Goal: Information Seeking & Learning: Learn about a topic

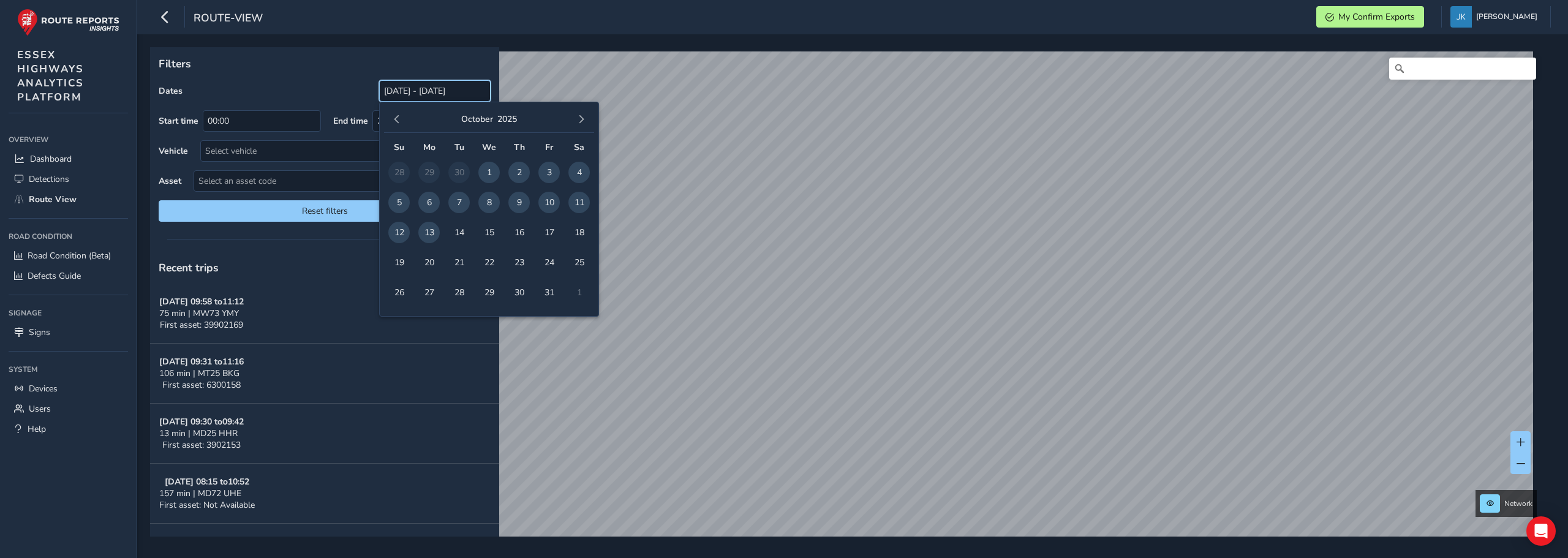
click at [407, 95] on input "[DATE] - [DATE]" at bounding box center [435, 91] width 112 height 21
click at [397, 117] on span "button" at bounding box center [396, 119] width 8 height 8
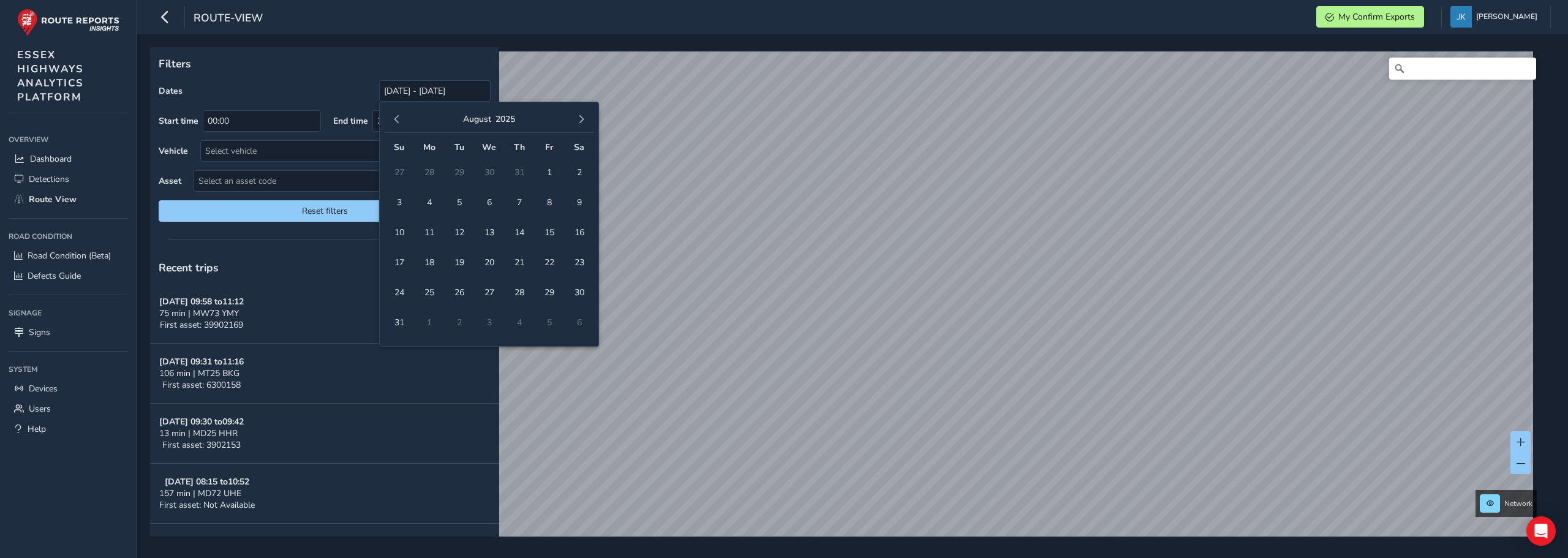
click at [397, 117] on span "button" at bounding box center [396, 119] width 8 height 8
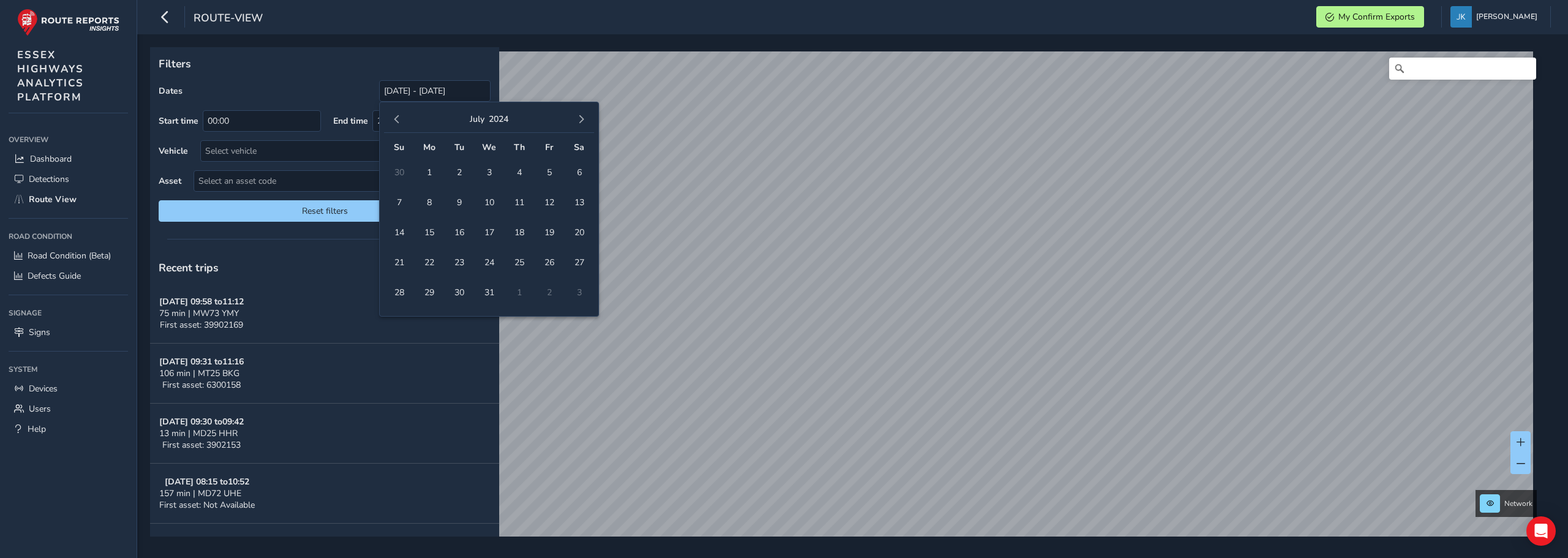
click at [397, 117] on span "button" at bounding box center [396, 119] width 8 height 8
click at [487, 175] on span "1" at bounding box center [489, 173] width 21 height 21
click at [585, 122] on span "button" at bounding box center [581, 119] width 8 height 8
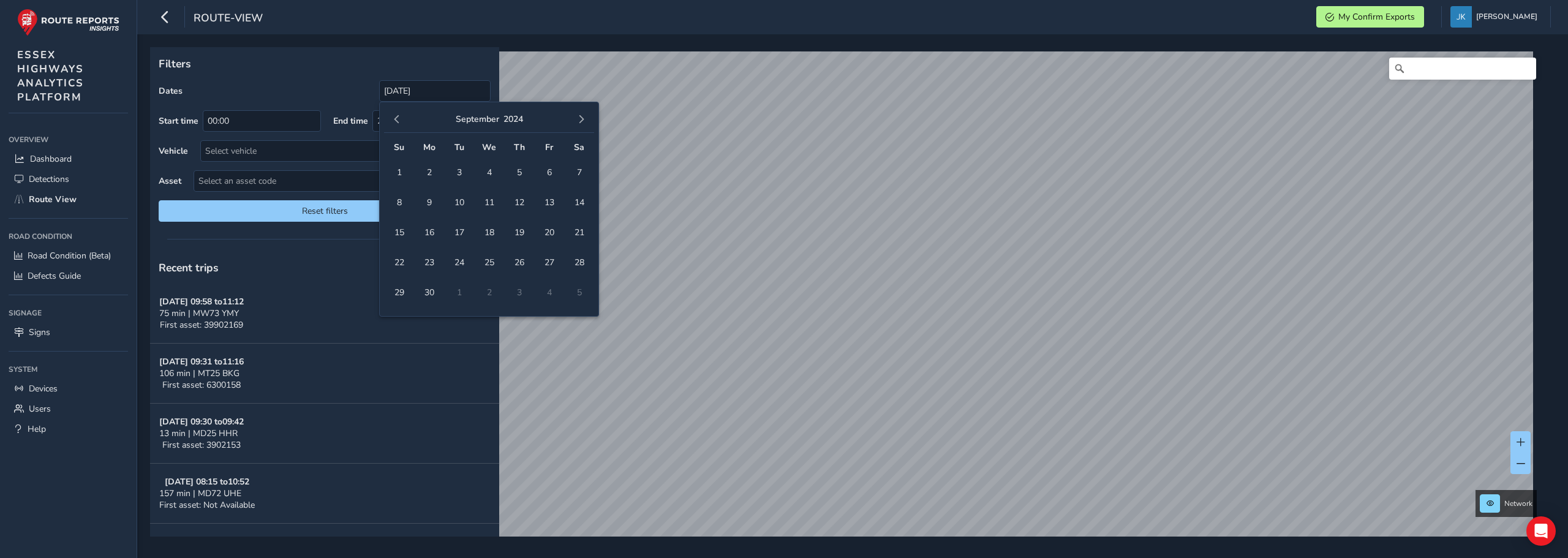
click at [585, 122] on span "button" at bounding box center [581, 119] width 8 height 8
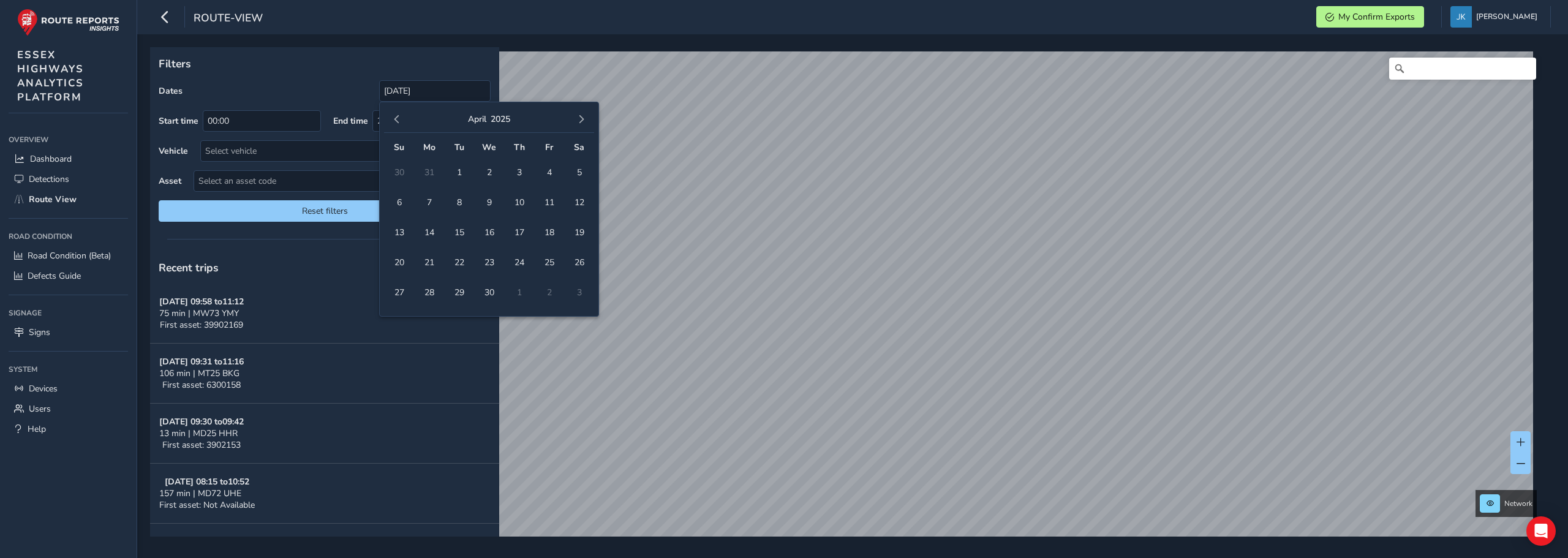
click at [585, 122] on span "button" at bounding box center [581, 119] width 8 height 8
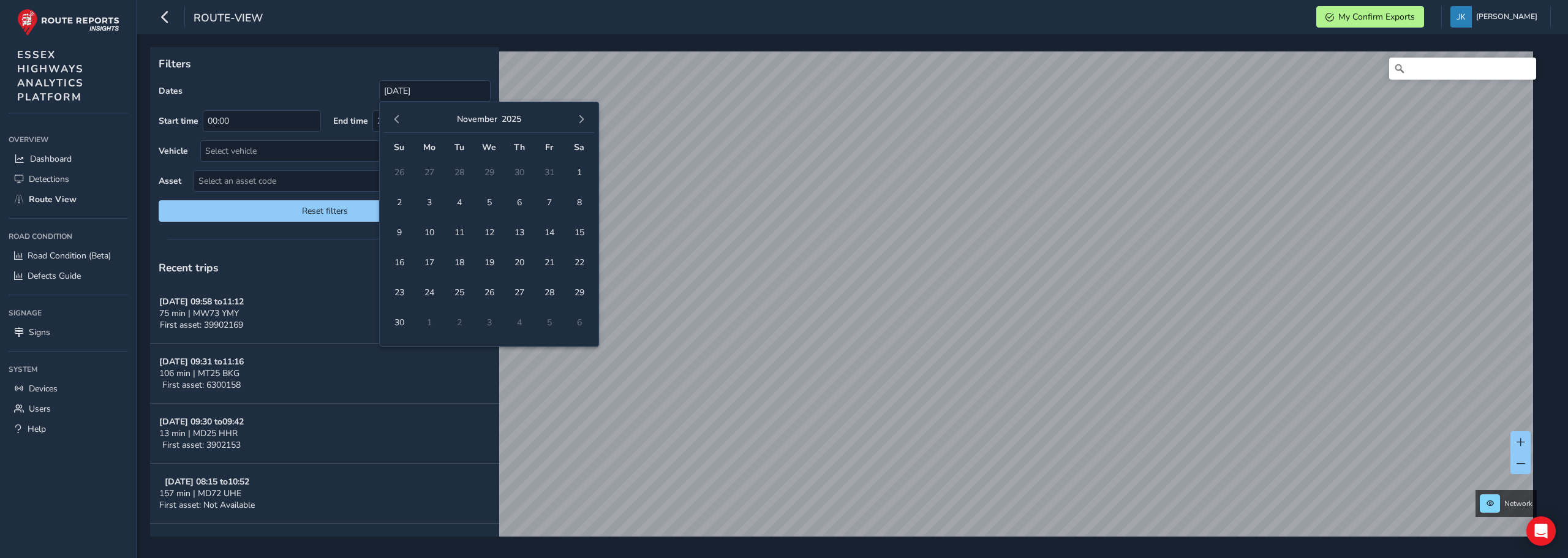
click at [585, 122] on span "button" at bounding box center [581, 119] width 8 height 8
click at [426, 170] on span "1" at bounding box center [429, 173] width 21 height 21
type input "[DATE] - [DATE]"
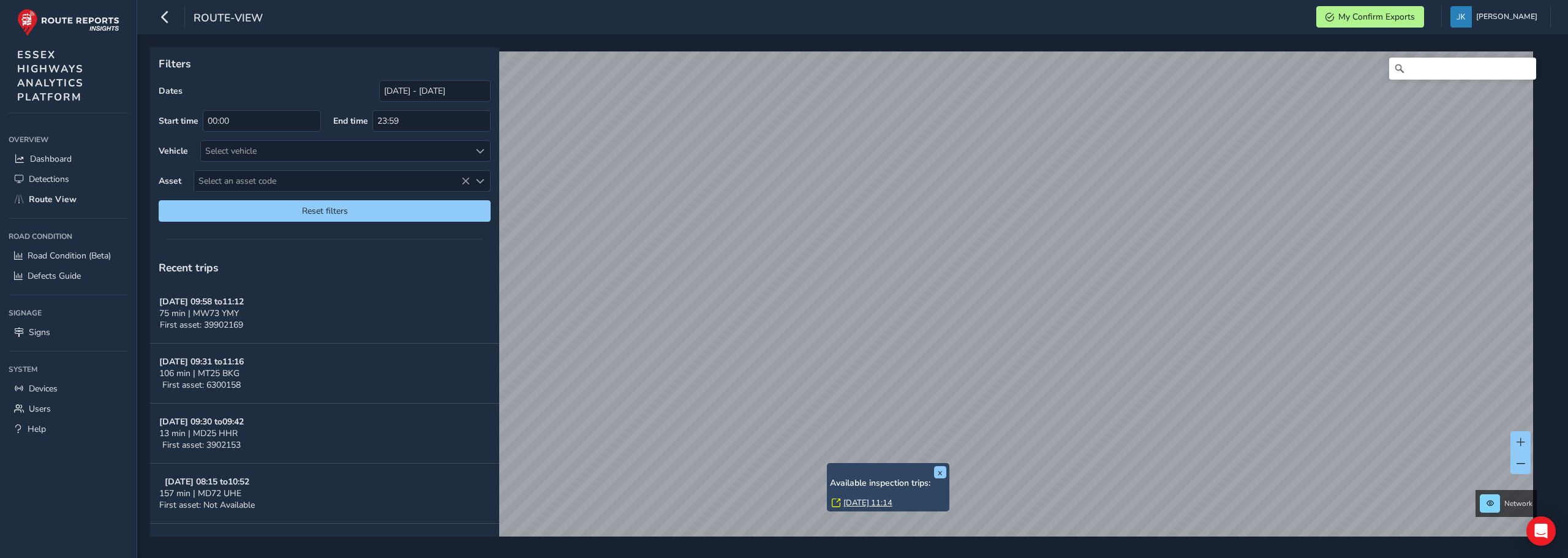
click at [855, 503] on link "[DATE] 11:14" at bounding box center [868, 503] width 49 height 11
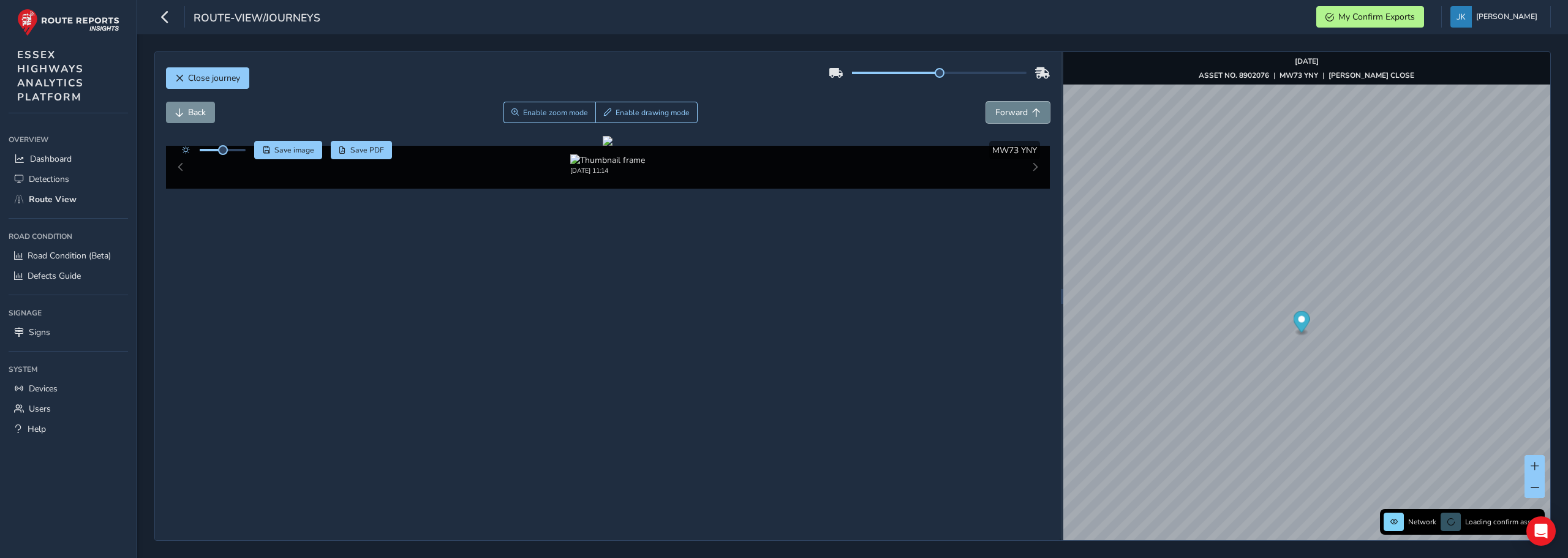
click at [1007, 109] on span "Forward" at bounding box center [1011, 112] width 33 height 11
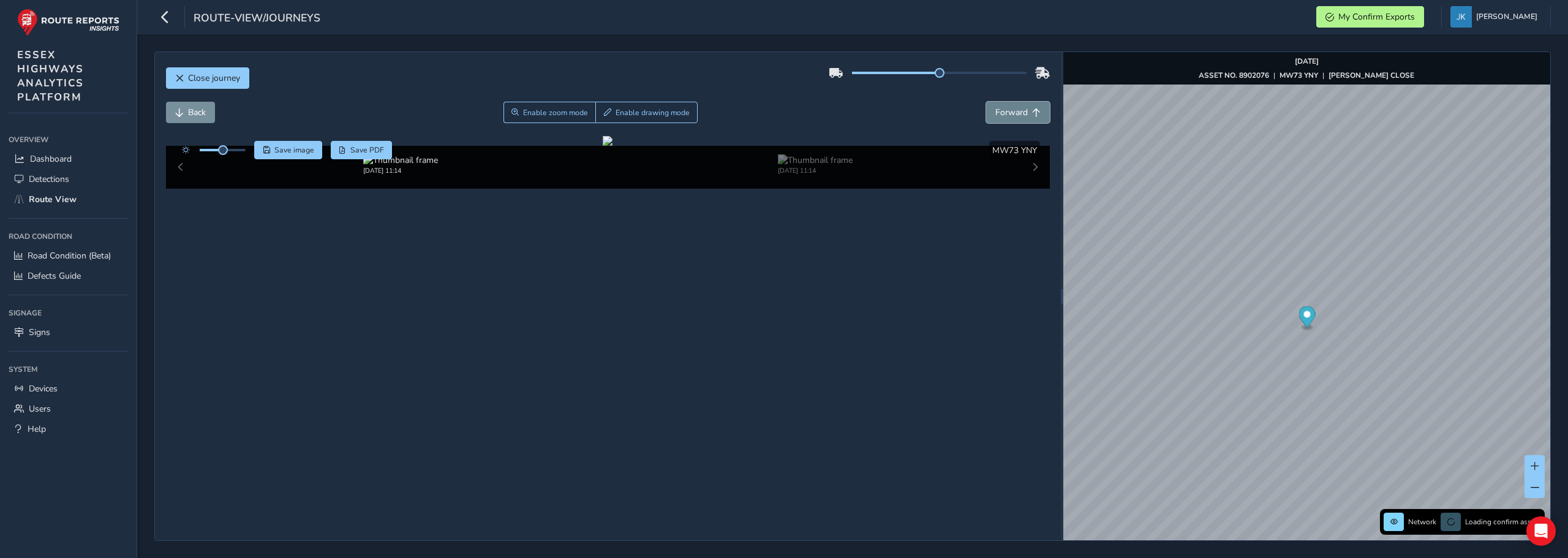
click at [1007, 109] on span "Forward" at bounding box center [1011, 112] width 33 height 11
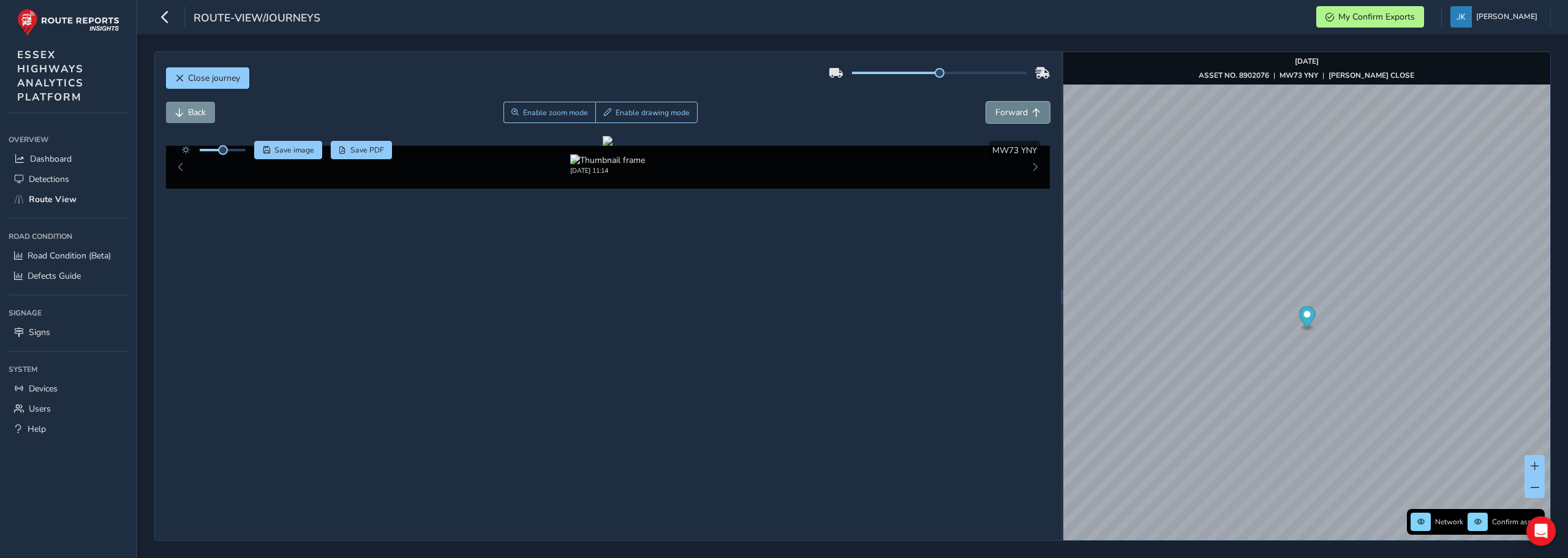
click at [1007, 109] on span "Forward" at bounding box center [1011, 112] width 33 height 11
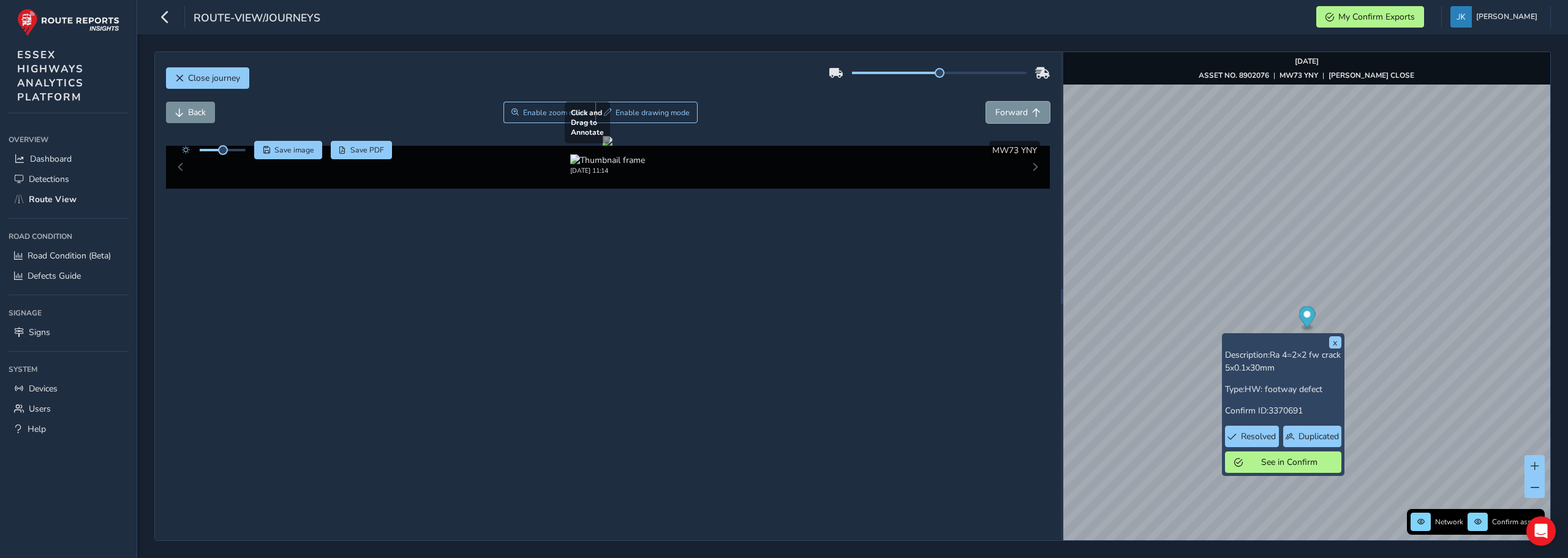
scroll to position [42, 0]
click at [995, 106] on span "Forward" at bounding box center [1011, 112] width 33 height 11
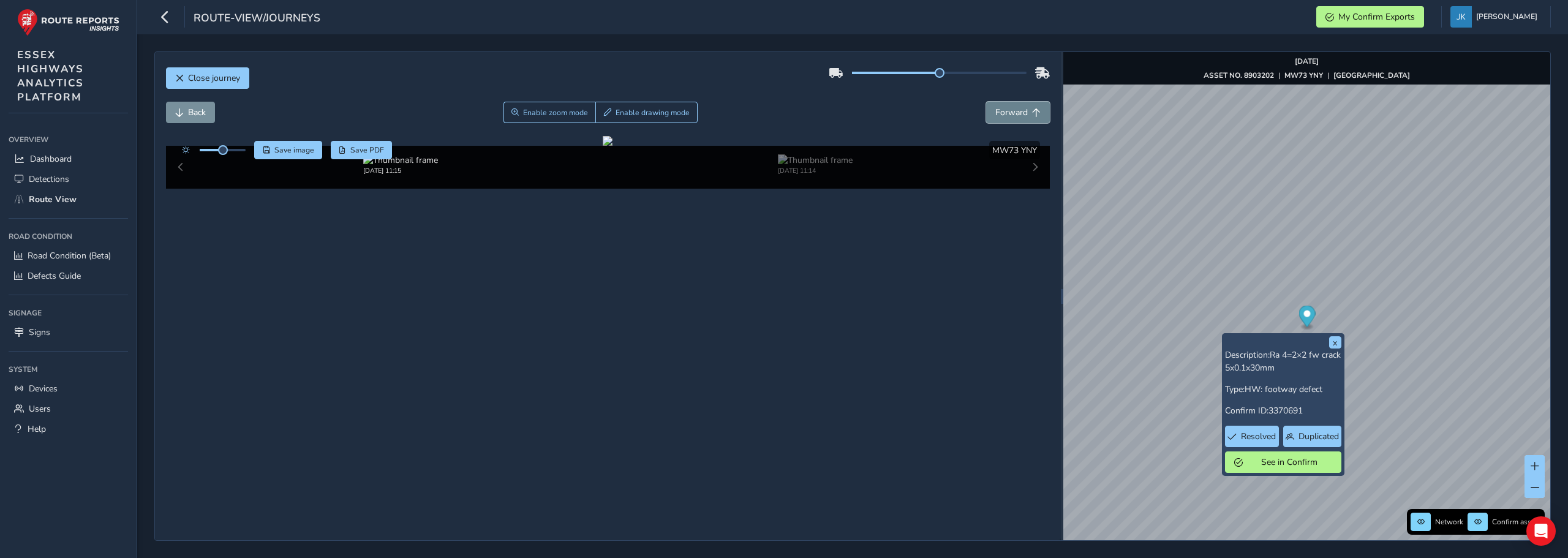
click at [995, 106] on span "Forward" at bounding box center [1011, 112] width 33 height 11
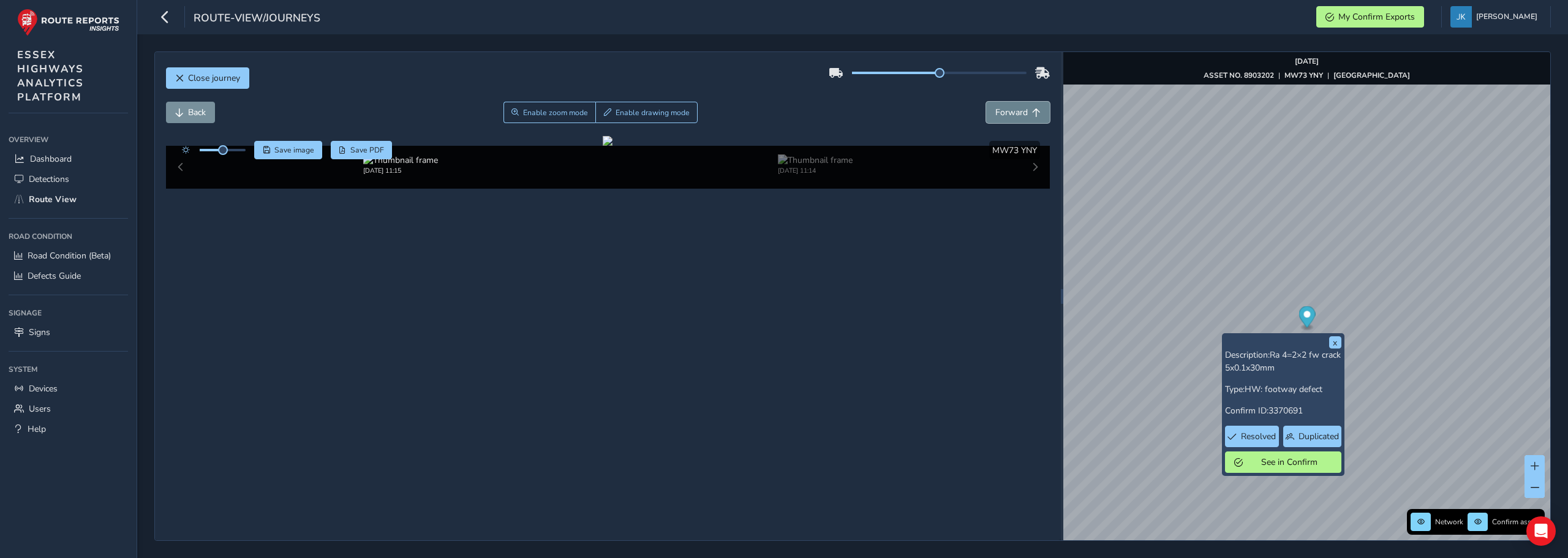
click at [995, 106] on span "Forward" at bounding box center [1011, 112] width 33 height 11
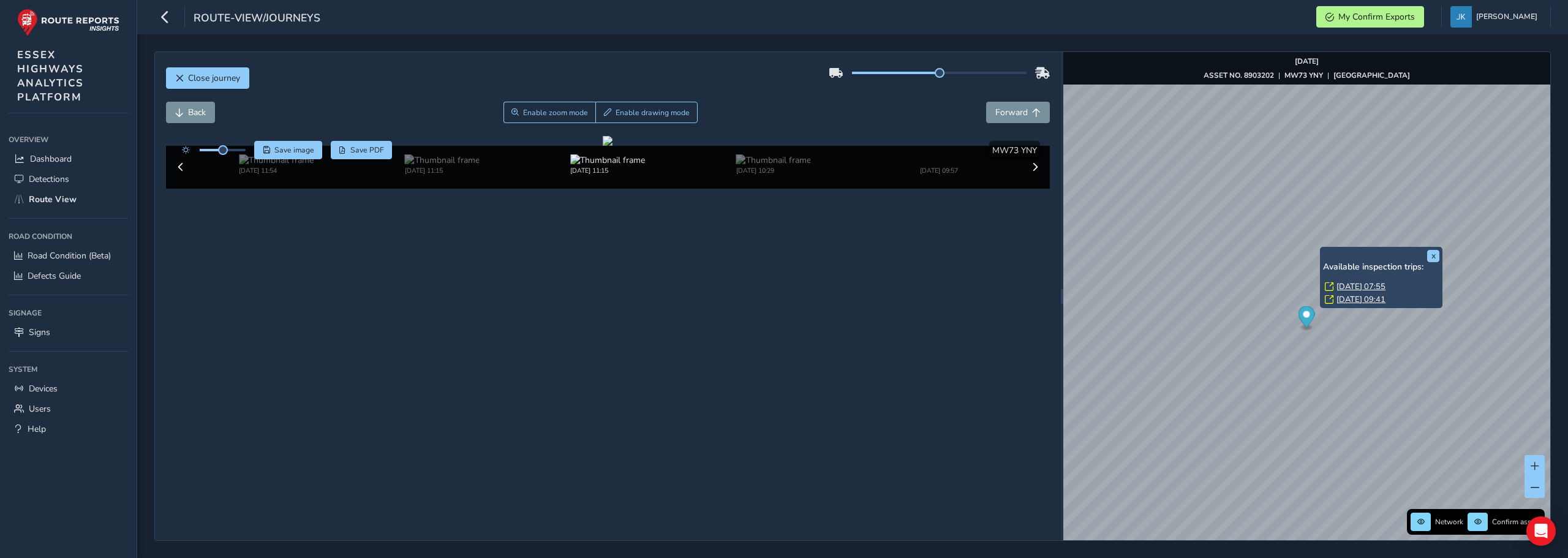
click at [1344, 286] on link "[DATE] 07:55" at bounding box center [1361, 287] width 49 height 11
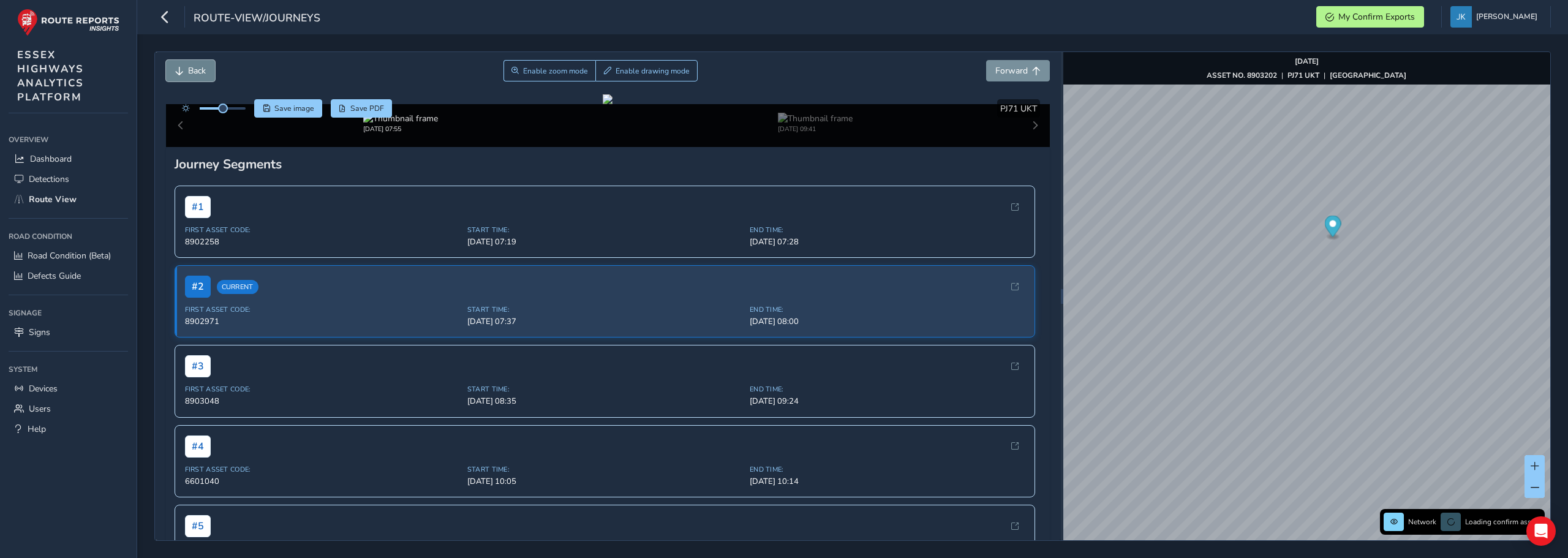
click at [194, 74] on span "Back" at bounding box center [196, 70] width 17 height 11
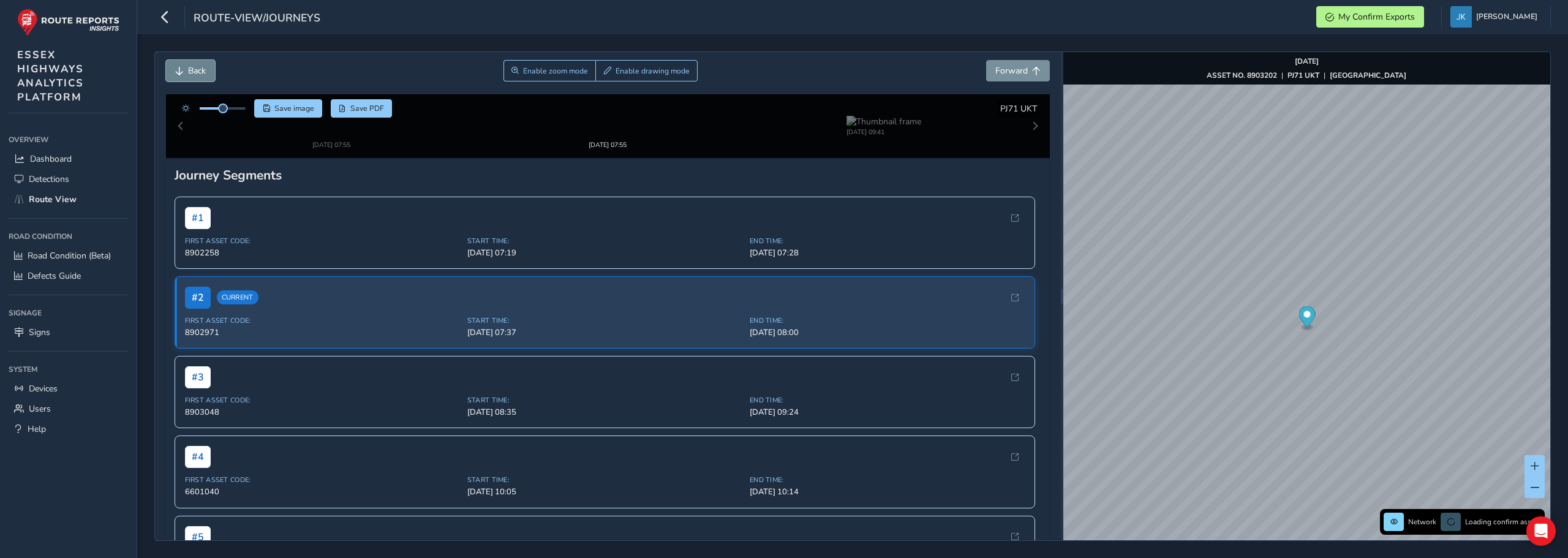
click at [194, 74] on span "Back" at bounding box center [196, 70] width 17 height 11
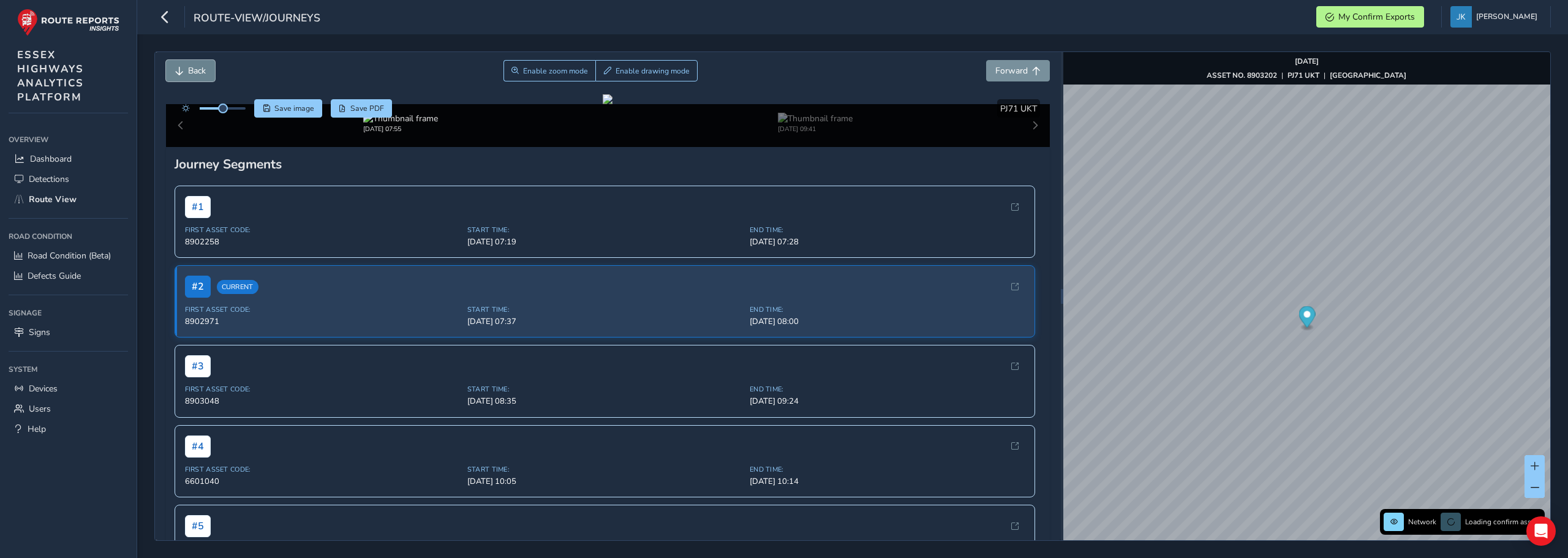
click at [194, 74] on span "Back" at bounding box center [196, 70] width 17 height 11
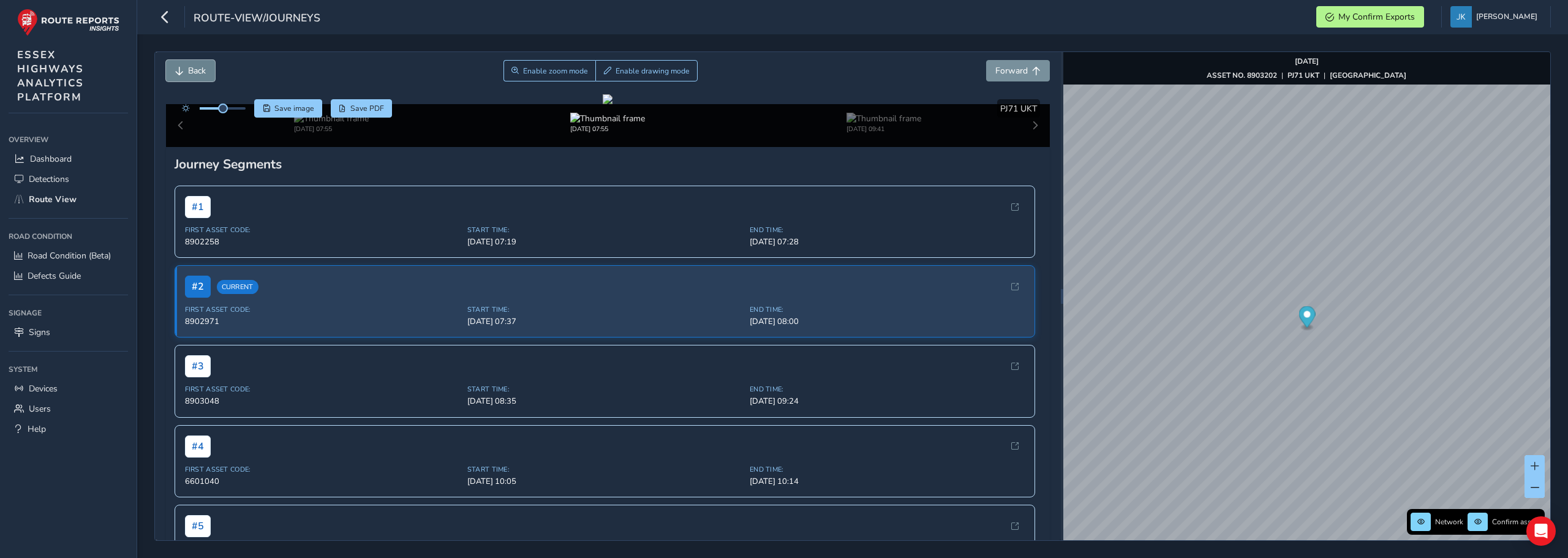
click at [194, 74] on span "Back" at bounding box center [196, 70] width 17 height 11
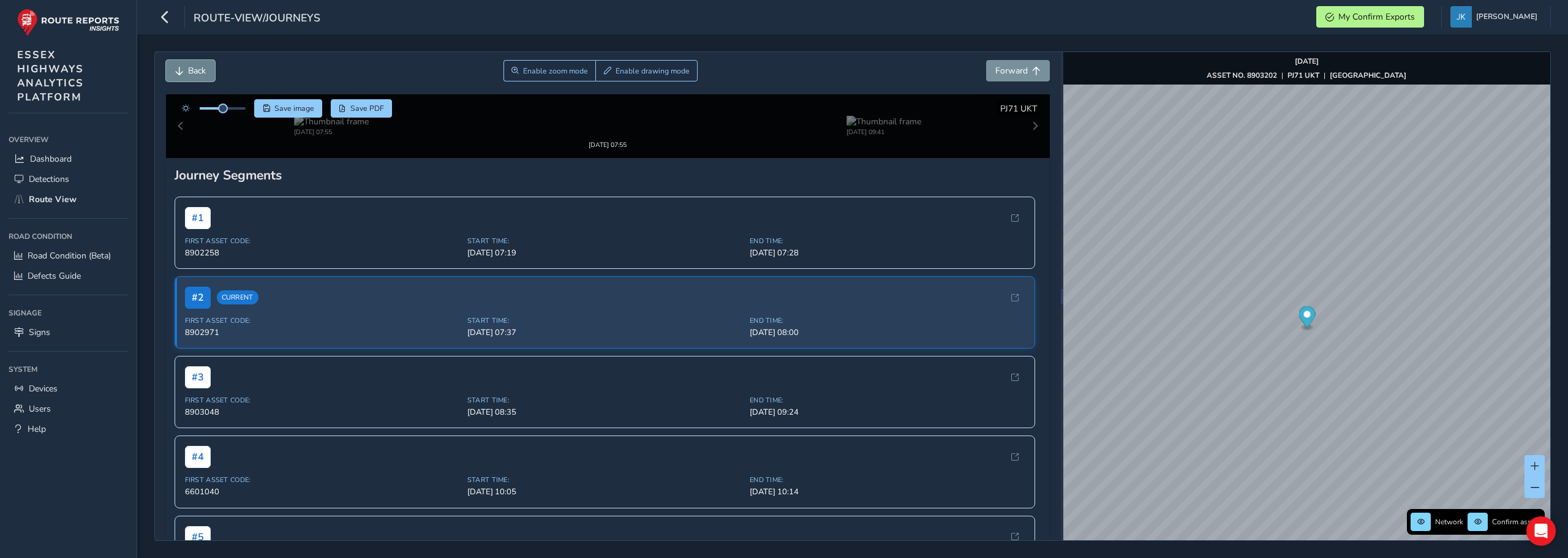
click at [194, 74] on span "Back" at bounding box center [196, 70] width 17 height 11
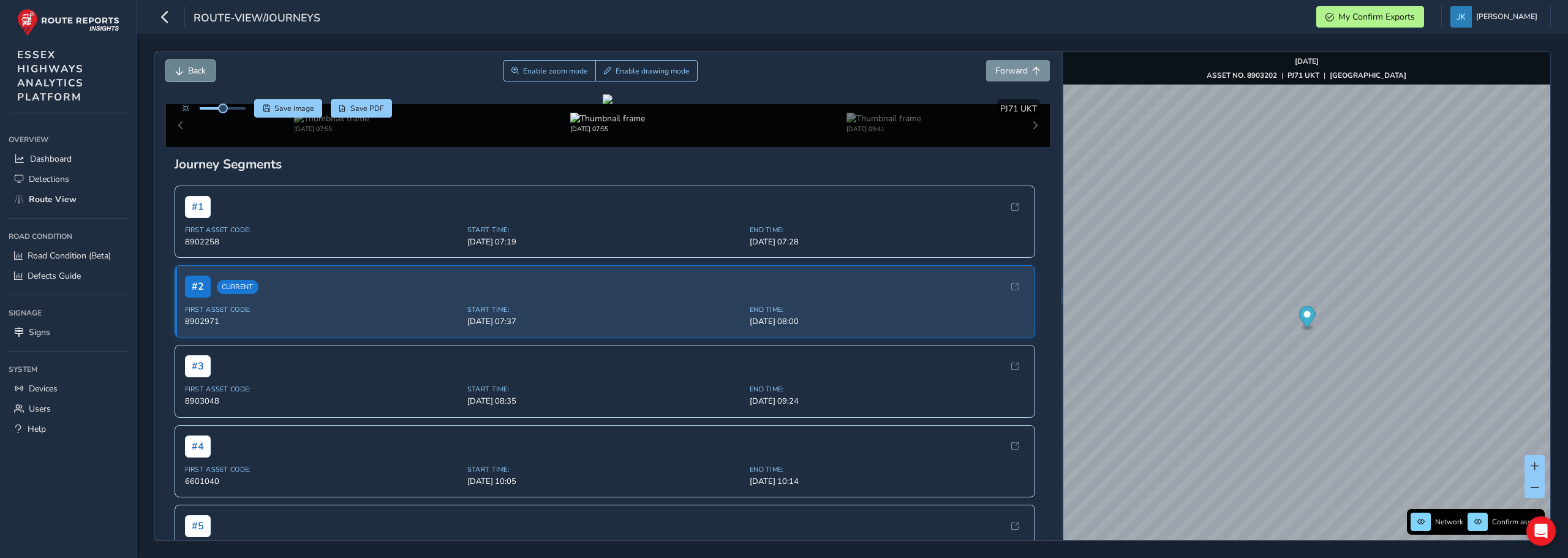
click at [194, 74] on span "Back" at bounding box center [196, 70] width 17 height 11
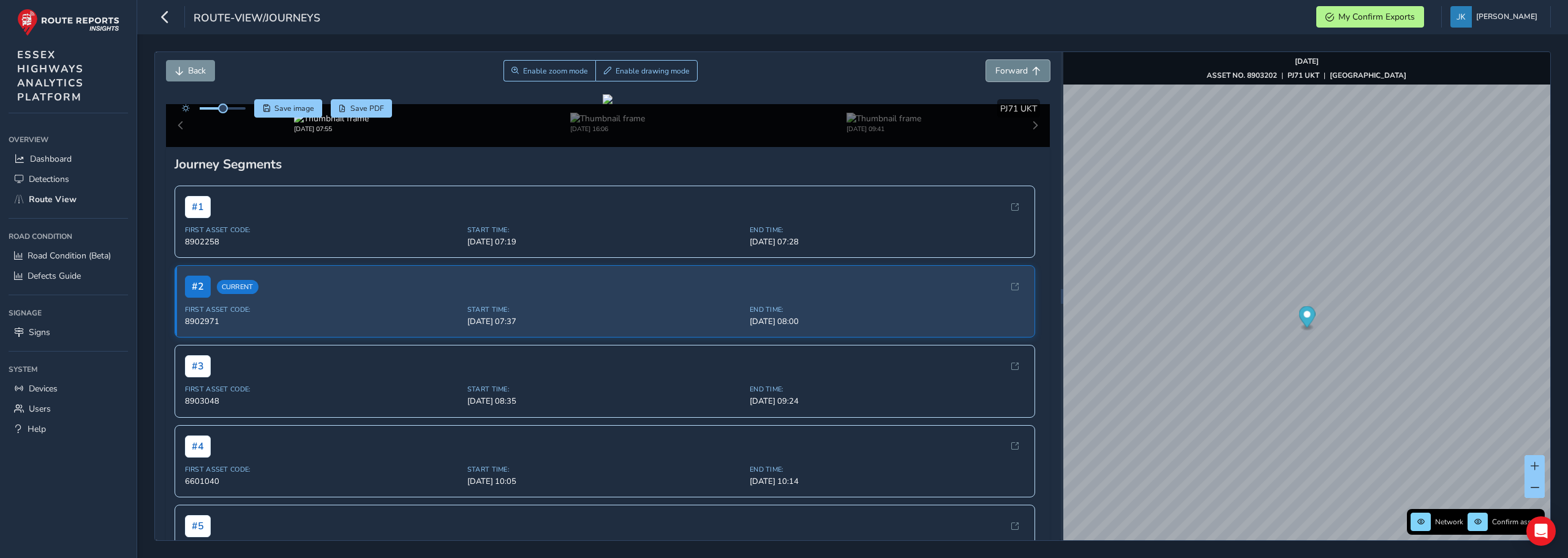
click at [995, 68] on span "Forward" at bounding box center [1011, 70] width 33 height 11
